Goal: Information Seeking & Learning: Learn about a topic

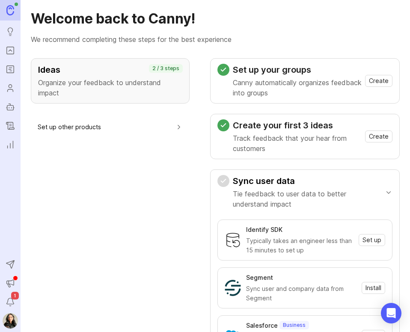
click at [11, 66] on rect "Roadmaps" at bounding box center [10, 69] width 7 height 7
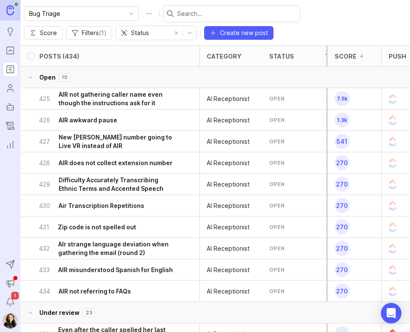
click at [183, 8] on div at bounding box center [231, 13] width 137 height 17
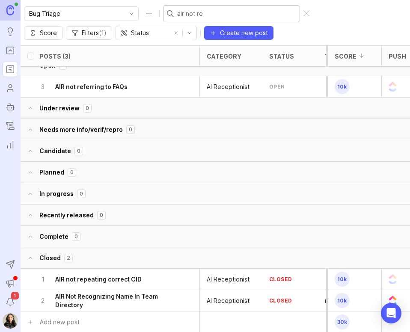
scroll to position [19, 0]
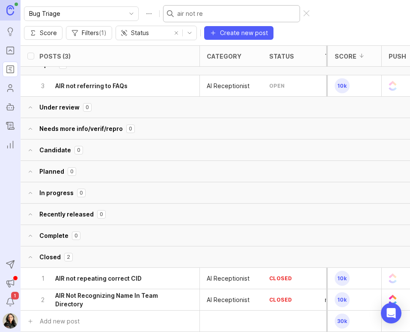
type input "air not re"
click at [133, 291] on h6 "AIR Not Recognizing Name In Team Directory" at bounding box center [115, 299] width 120 height 17
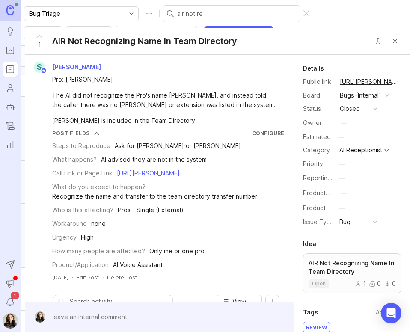
click at [303, 11] on div at bounding box center [306, 13] width 6 height 7
click at [96, 318] on div at bounding box center [165, 317] width 241 height 16
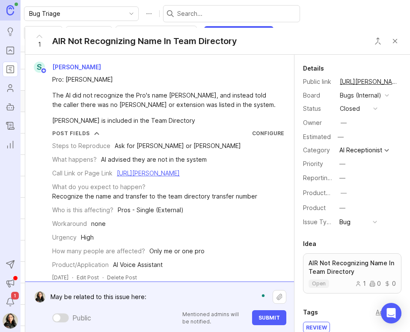
paste textarea "[URL][PERSON_NAME]"
click at [160, 296] on textarea "May be related to this issue here:" at bounding box center [158, 297] width 227 height 16
paste textarea "[URL][PERSON_NAME]"
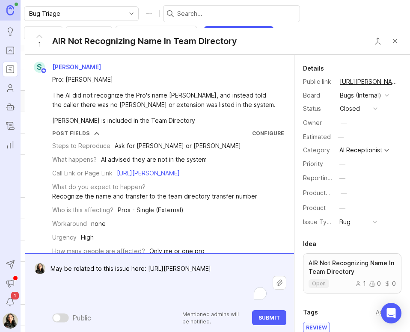
type textarea "May be related to this issue here: [URL][PERSON_NAME]"
click at [275, 320] on span "Submit" at bounding box center [268, 317] width 21 height 6
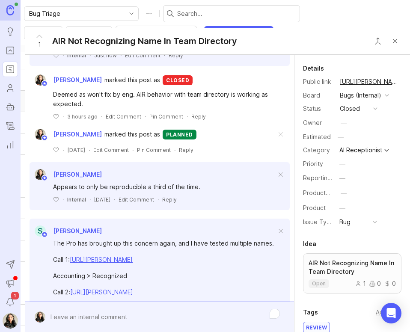
scroll to position [214, 0]
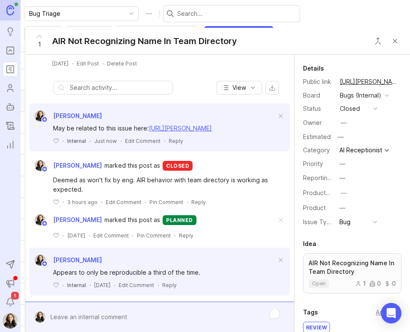
drag, startPoint x: 122, startPoint y: 165, endPoint x: 51, endPoint y: 147, distance: 72.9
click at [51, 145] on div "May be related to this issue here: [URL][PERSON_NAME] ﻿ · Internal · Just now ·…" at bounding box center [159, 132] width 260 height 23
copy link "[URL][PERSON_NAME]"
click at [272, 126] on span at bounding box center [280, 116] width 18 height 19
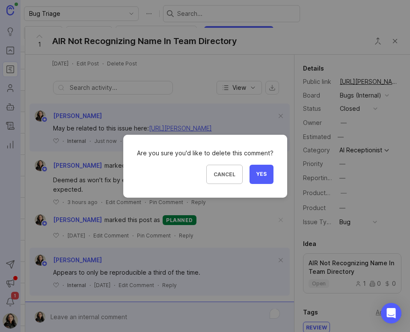
drag, startPoint x: 256, startPoint y: 180, endPoint x: 256, endPoint y: 174, distance: 6.0
click at [257, 180] on button "Yes" at bounding box center [261, 174] width 24 height 19
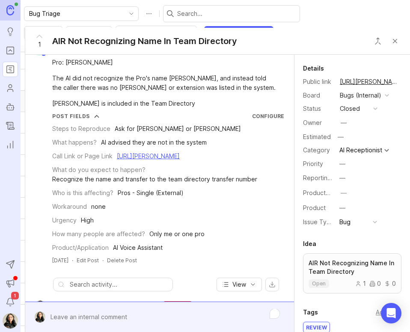
scroll to position [0, 0]
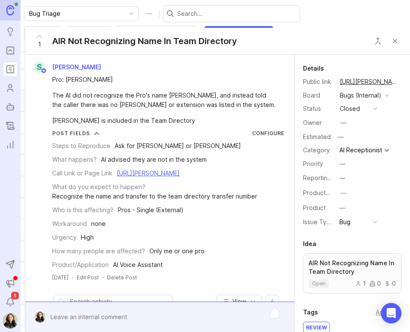
click at [391, 41] on button "Close button" at bounding box center [394, 40] width 17 height 17
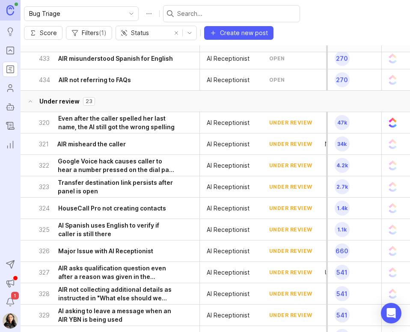
click at [197, 16] on input "text" at bounding box center [236, 13] width 119 height 9
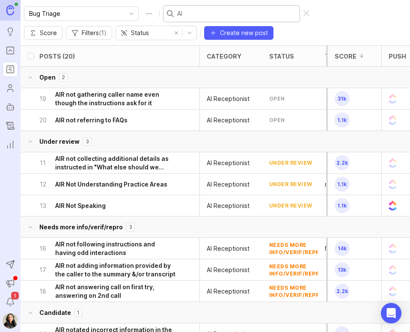
type input "A"
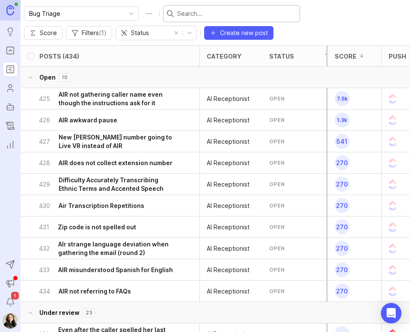
click at [13, 49] on icon "Portal" at bounding box center [10, 50] width 9 height 10
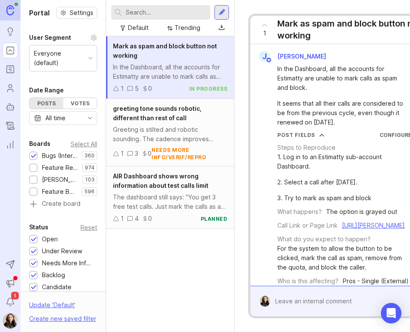
click at [137, 13] on input "text" at bounding box center [166, 12] width 81 height 9
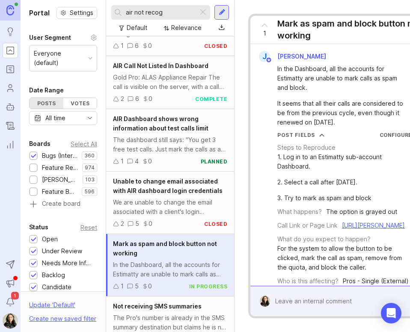
scroll to position [128, 0]
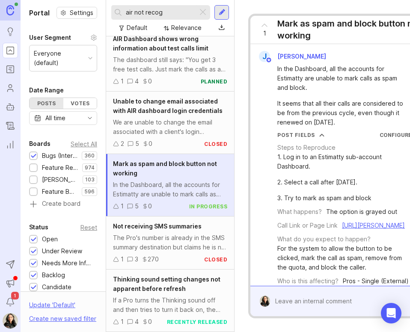
type input "air not recog"
click at [9, 71] on icon "Roadmaps" at bounding box center [10, 69] width 9 height 10
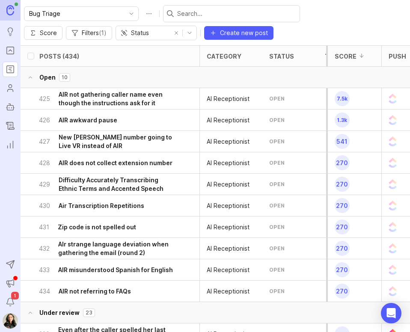
click at [191, 10] on input "text" at bounding box center [236, 13] width 119 height 9
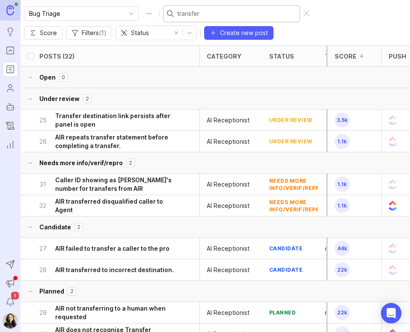
click at [98, 269] on h6 "AIR transferred to incorrect destination." at bounding box center [114, 269] width 118 height 9
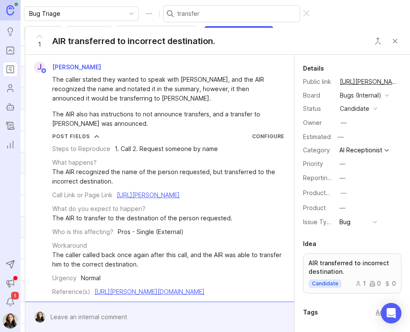
click at [150, 198] on link "[URL][PERSON_NAME]" at bounding box center [148, 194] width 63 height 7
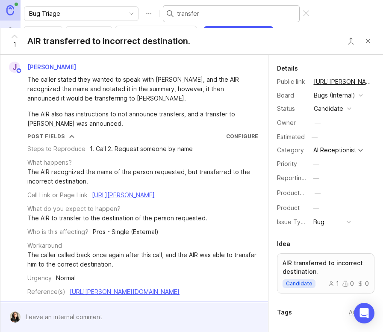
click at [239, 13] on input "transfer" at bounding box center [236, 13] width 119 height 9
click at [142, 15] on div "Bug Triage transfer" at bounding box center [167, 13] width 287 height 17
type input "team"
click at [321, 36] on div "1 AIR transferred to incorrect destination." at bounding box center [191, 41] width 383 height 27
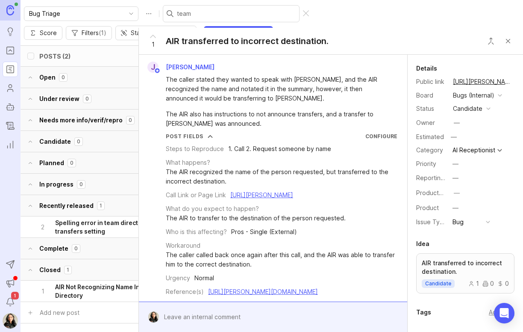
click at [409, 14] on div "Bug Triage team Score Filters ( 1 ) Status Create new post" at bounding box center [272, 22] width 503 height 45
click at [303, 13] on div at bounding box center [306, 13] width 6 height 7
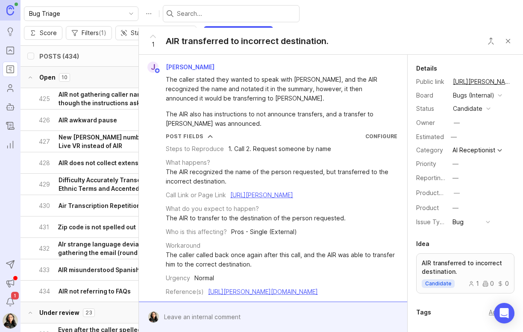
scroll to position [1815, 0]
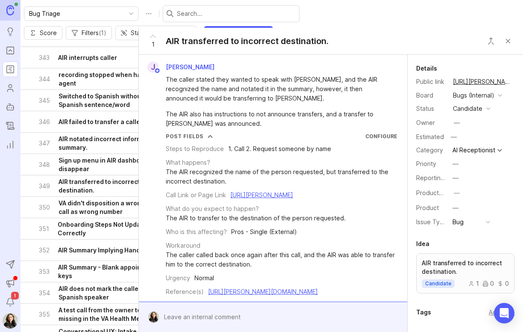
click at [357, 6] on div "Bug Triage Score Filters ( 1 ) Status Create new post" at bounding box center [272, 22] width 503 height 45
click at [60, 97] on h6 "Switched to Spanish without a full Spanish sentence/word" at bounding box center [117, 100] width 117 height 17
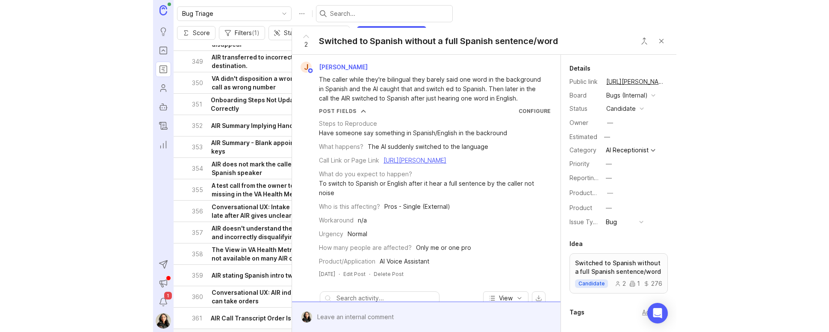
scroll to position [1944, 0]
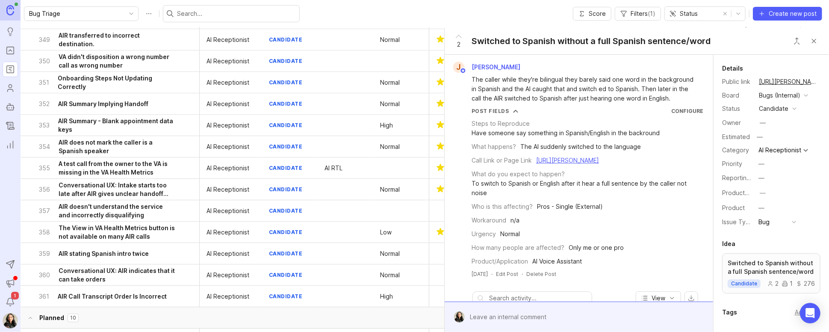
click at [409, 40] on button "Close button" at bounding box center [813, 40] width 17 height 17
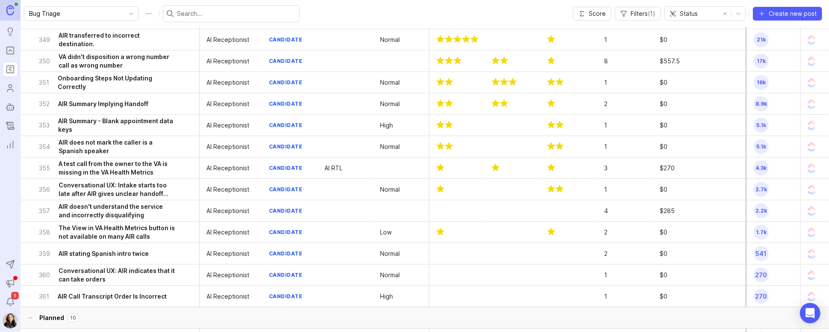
click at [209, 10] on input "text" at bounding box center [236, 13] width 119 height 9
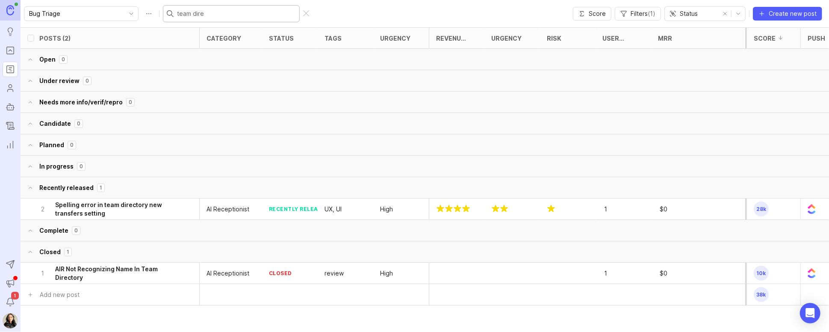
type input "team dire"
click at [131, 277] on h6 "AIR Not Recognizing Name In Team Directory" at bounding box center [115, 273] width 120 height 17
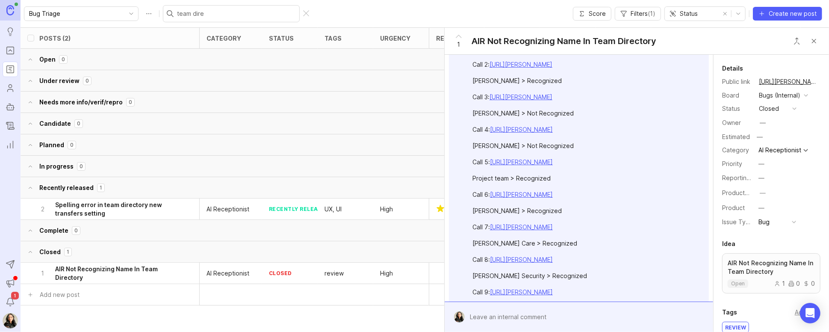
scroll to position [556, 0]
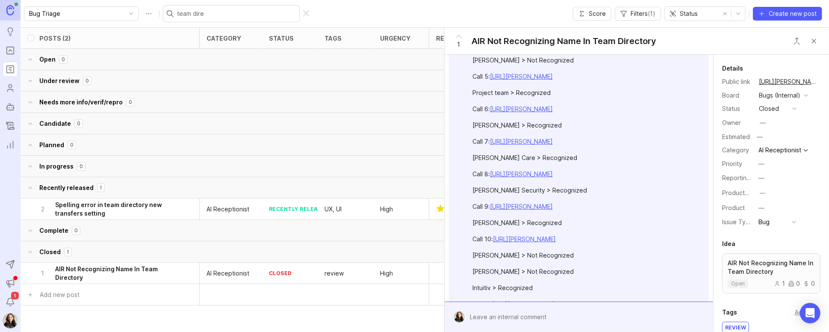
click at [409, 80] on link "[URL][PERSON_NAME]" at bounding box center [521, 76] width 63 height 7
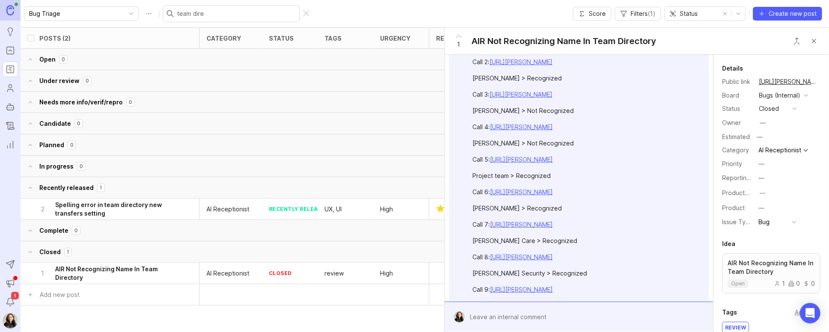
scroll to position [428, 0]
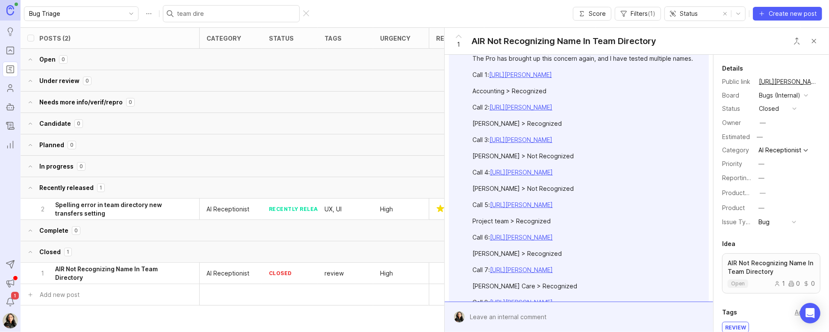
click at [409, 176] on link "[URL][PERSON_NAME]" at bounding box center [521, 171] width 63 height 7
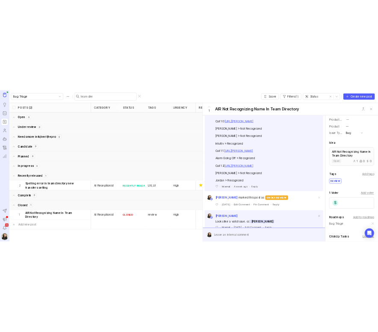
scroll to position [234, 0]
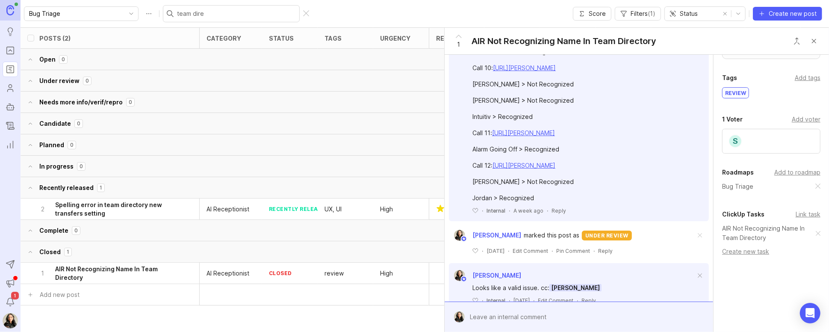
click at [409, 234] on link "AIR Not Recognizing Name In Team Directory" at bounding box center [769, 233] width 94 height 19
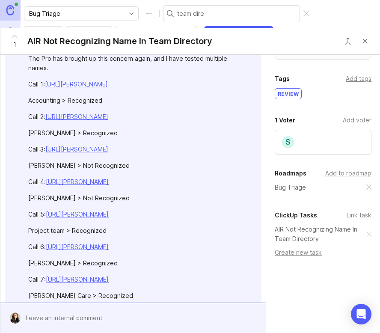
scroll to position [351, 0]
